Goal: Communication & Community: Participate in discussion

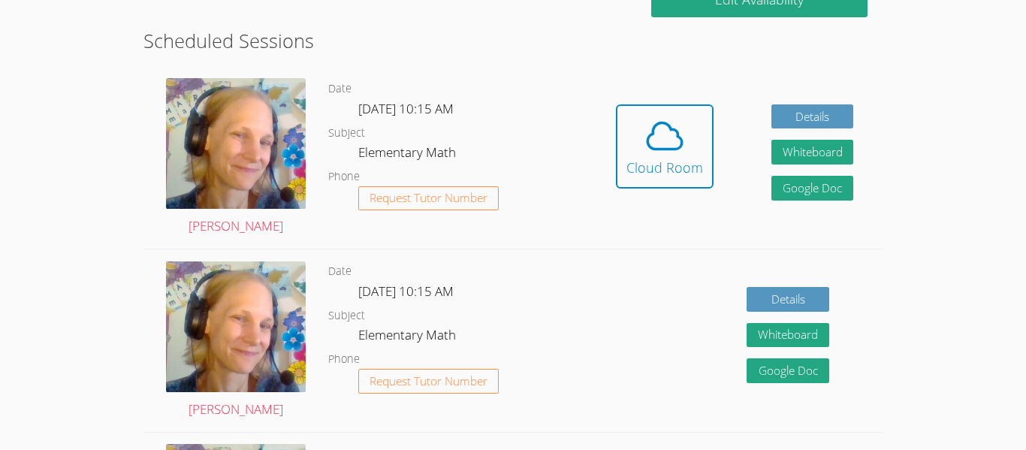
scroll to position [421, 0]
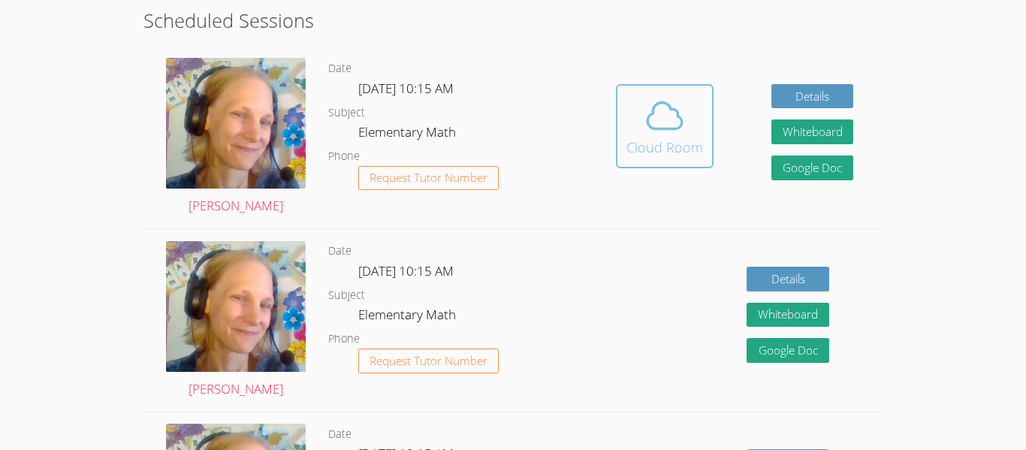
click at [665, 162] on button "Cloud Room" at bounding box center [665, 126] width 98 height 84
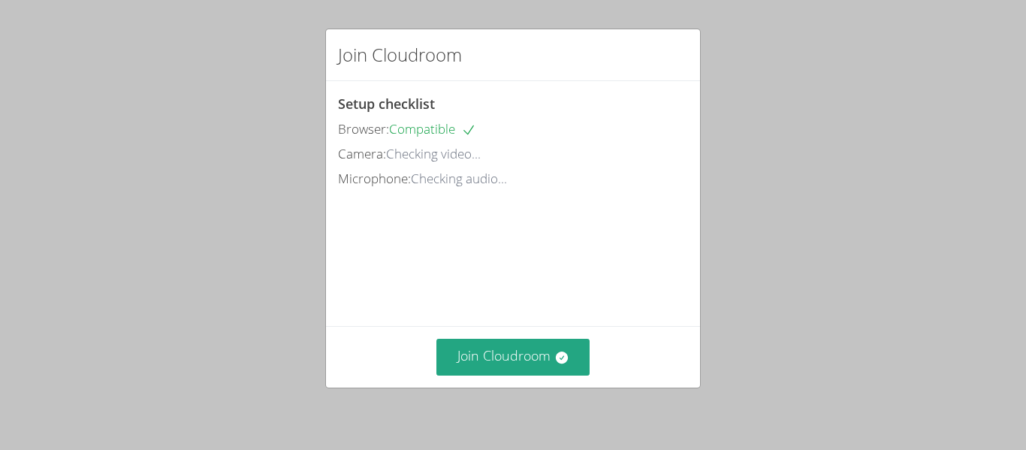
click at [558, 336] on div "Join Cloudroom" at bounding box center [513, 357] width 374 height 62
click at [527, 352] on button "Join Cloudroom" at bounding box center [514, 357] width 154 height 37
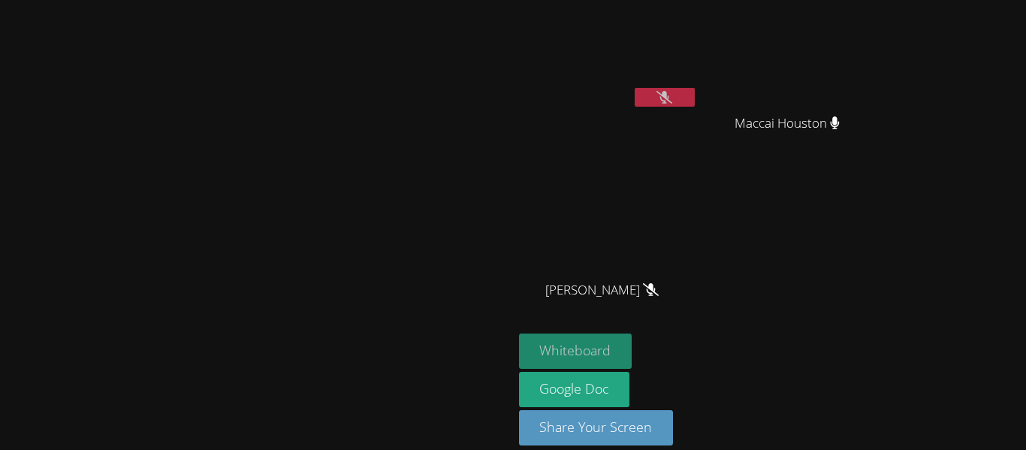
click at [633, 358] on button "Whiteboard" at bounding box center [575, 351] width 113 height 35
click at [633, 353] on button "Whiteboard" at bounding box center [575, 351] width 113 height 35
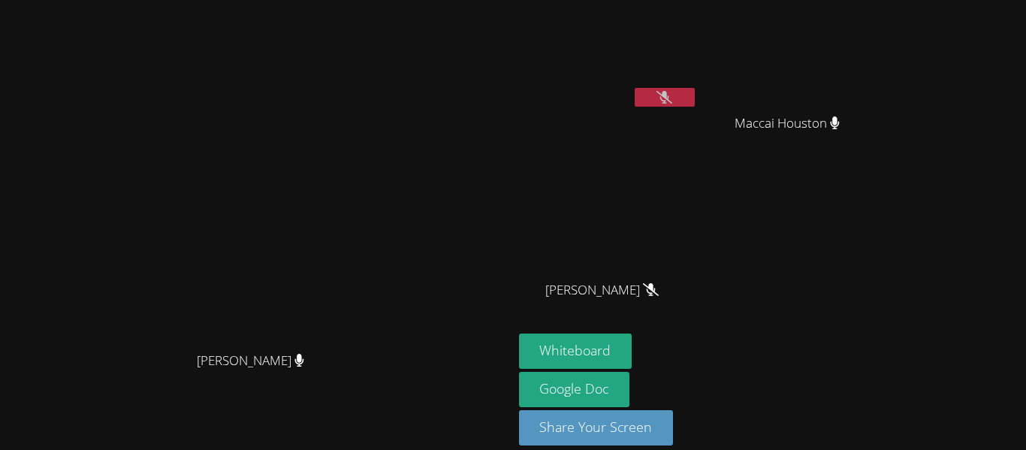
click at [659, 289] on icon at bounding box center [651, 289] width 16 height 13
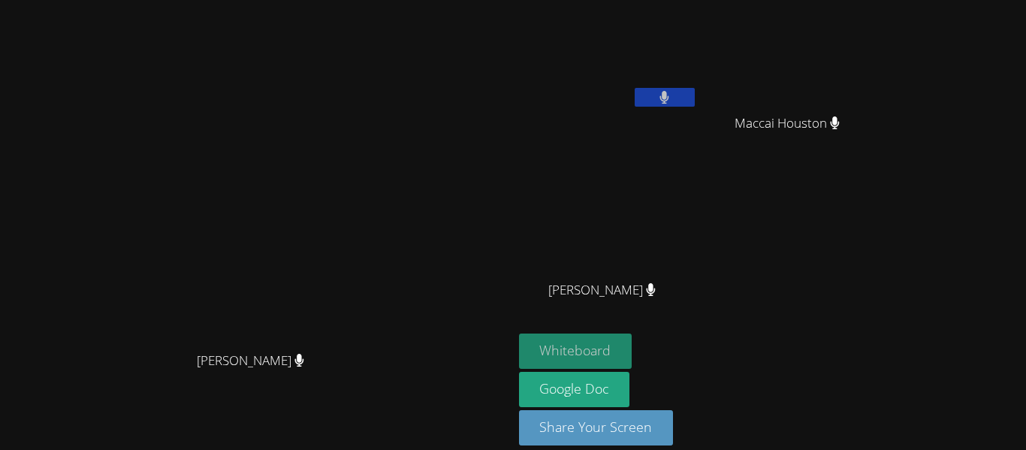
click at [633, 352] on button "Whiteboard" at bounding box center [575, 351] width 113 height 35
